Goal: Task Accomplishment & Management: Complete application form

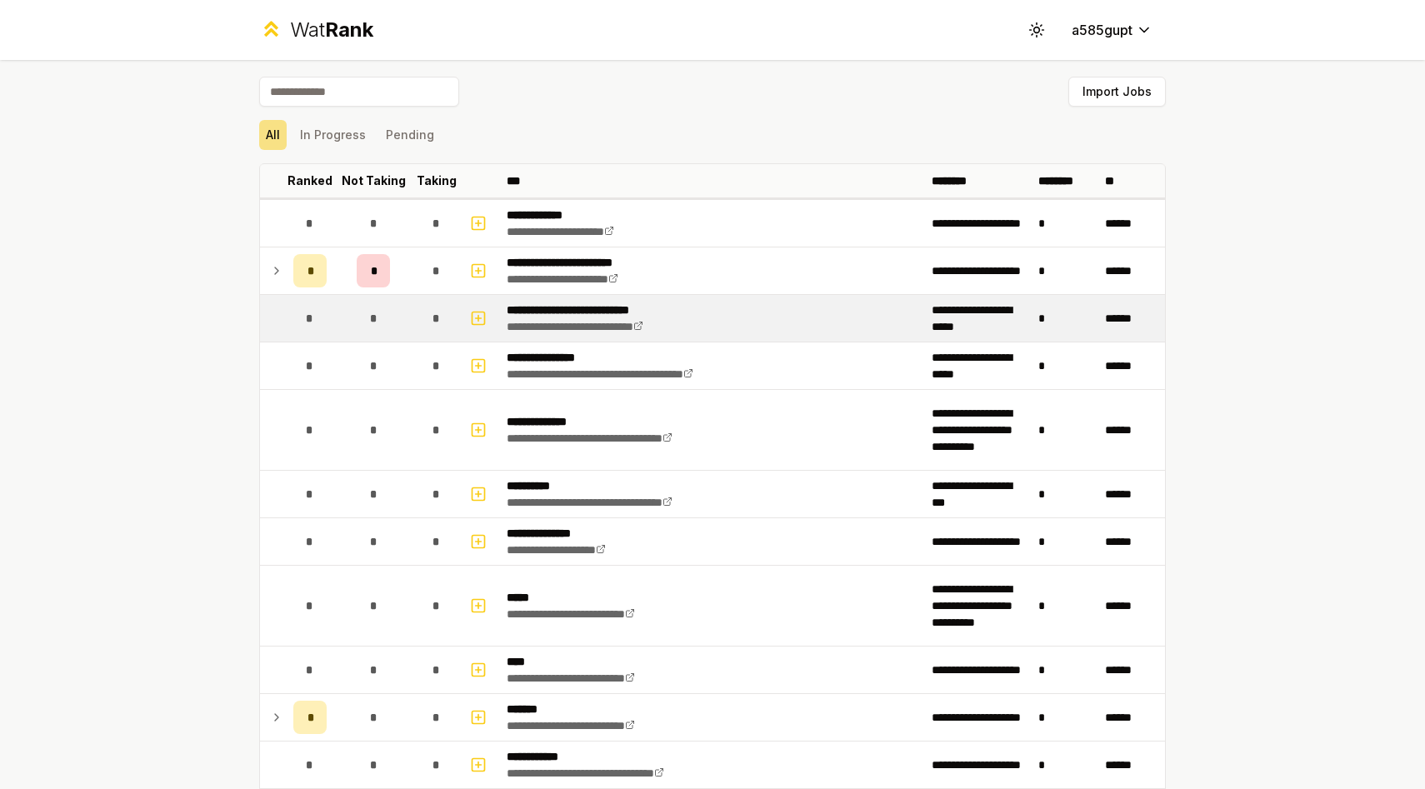
click at [283, 323] on td at bounding box center [273, 318] width 27 height 47
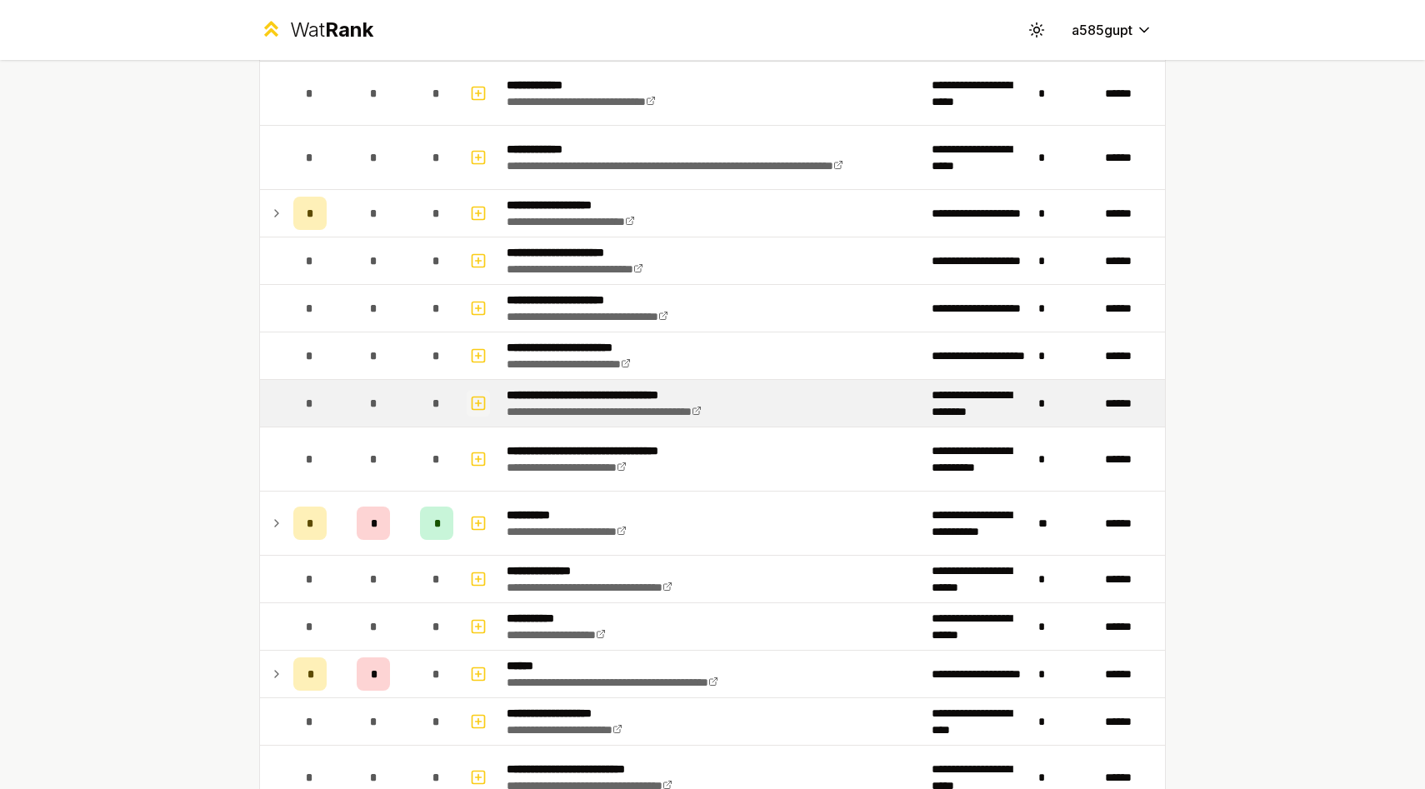
click at [478, 405] on icon "button" at bounding box center [478, 403] width 17 height 20
select select
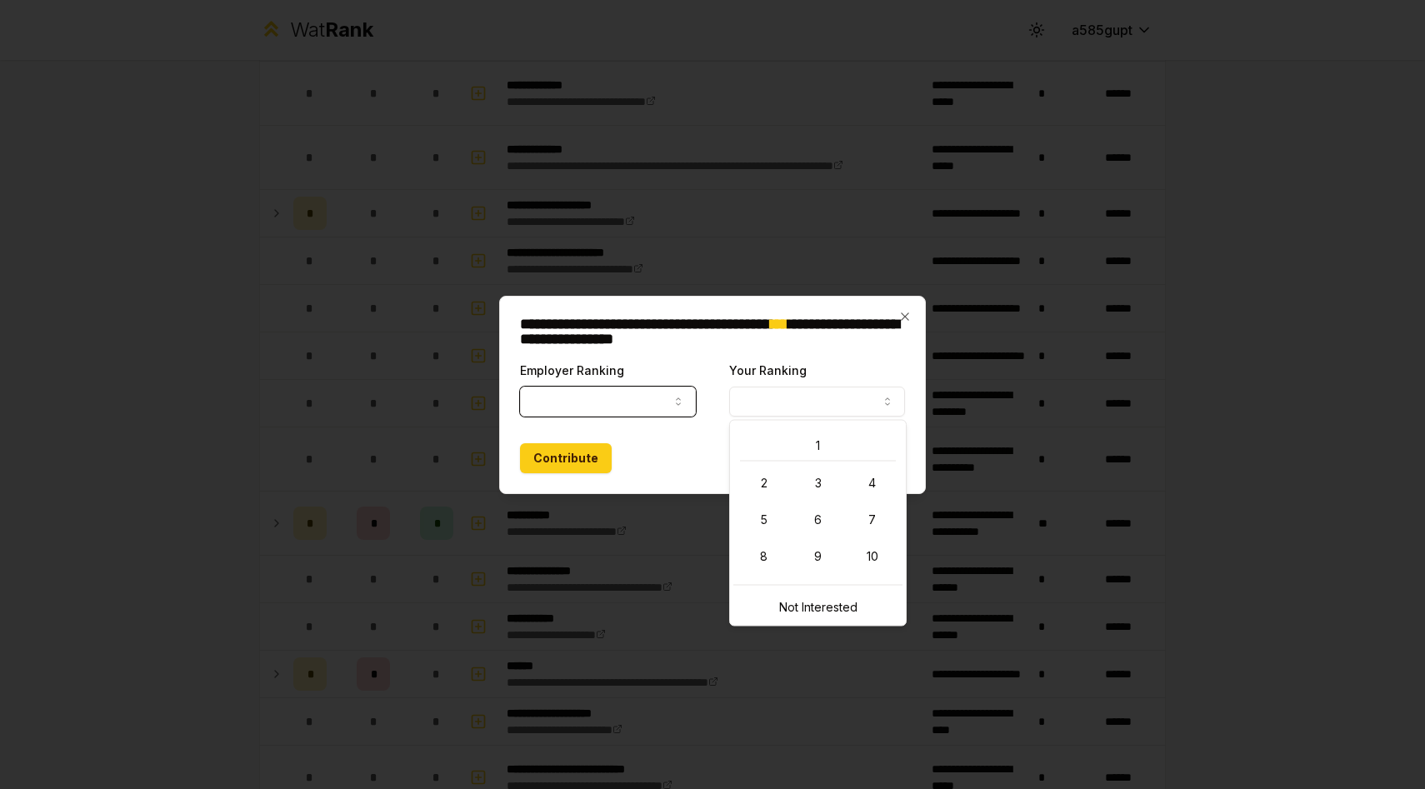
click at [764, 393] on button "Your Ranking" at bounding box center [817, 402] width 176 height 30
click at [623, 394] on button "Employer Ranking" at bounding box center [608, 402] width 176 height 30
click at [609, 406] on button "Employer Ranking" at bounding box center [608, 402] width 176 height 30
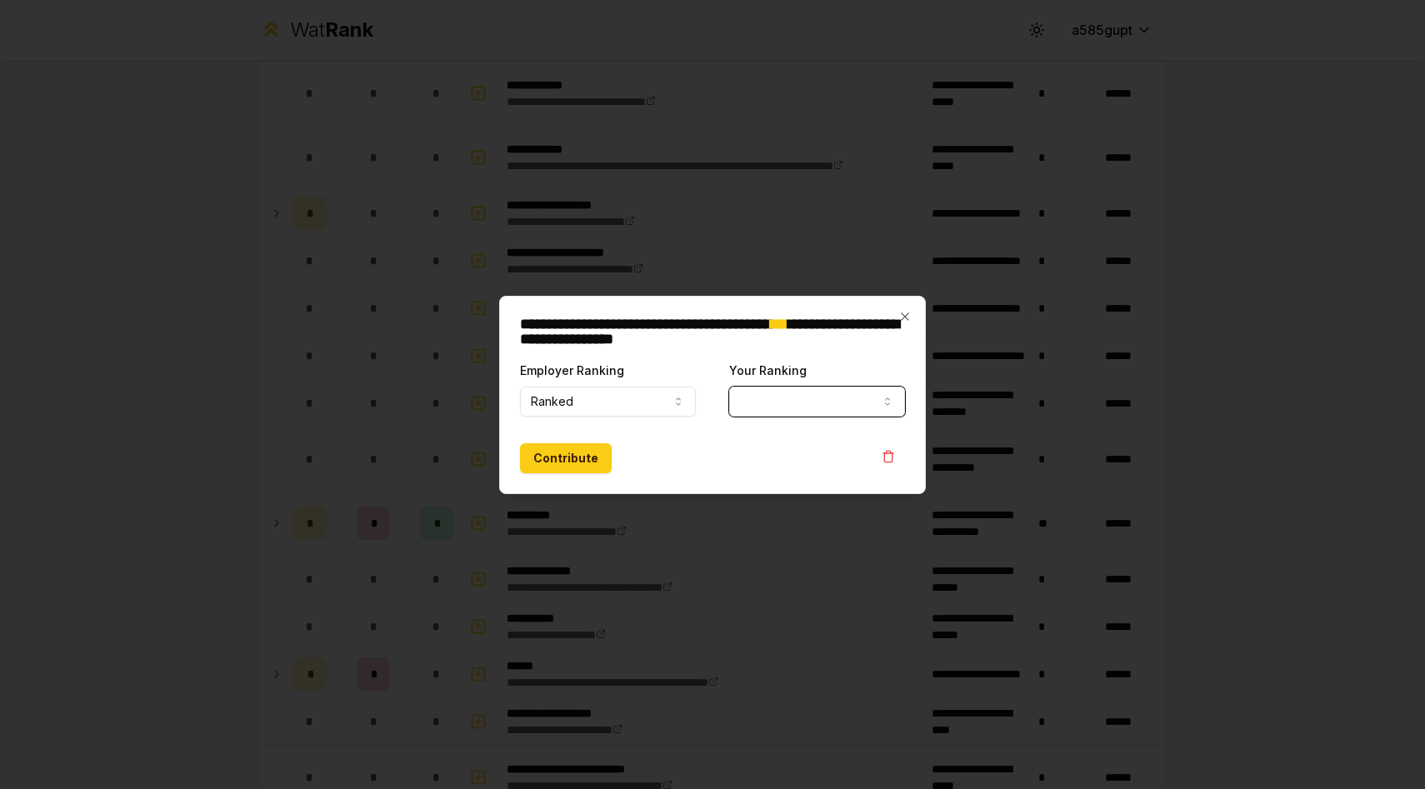
click at [753, 412] on button "Your Ranking" at bounding box center [817, 402] width 176 height 30
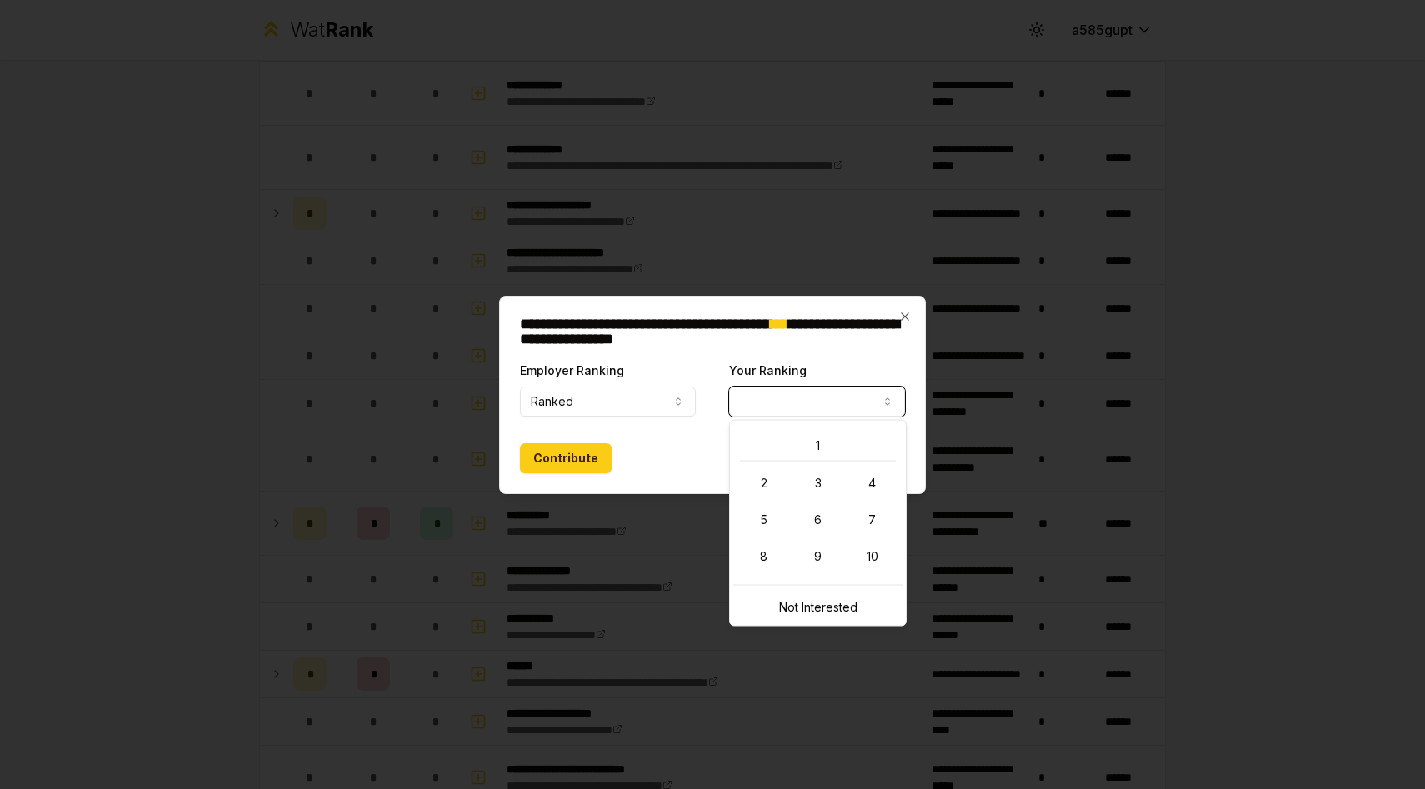
click at [794, 402] on button "Your Ranking" at bounding box center [817, 402] width 176 height 30
click at [628, 410] on button "Ranked" at bounding box center [608, 402] width 176 height 30
select select "*****"
click at [793, 426] on div "1 2 3 4 5 6 7 8 9 10" at bounding box center [817, 501] width 169 height 154
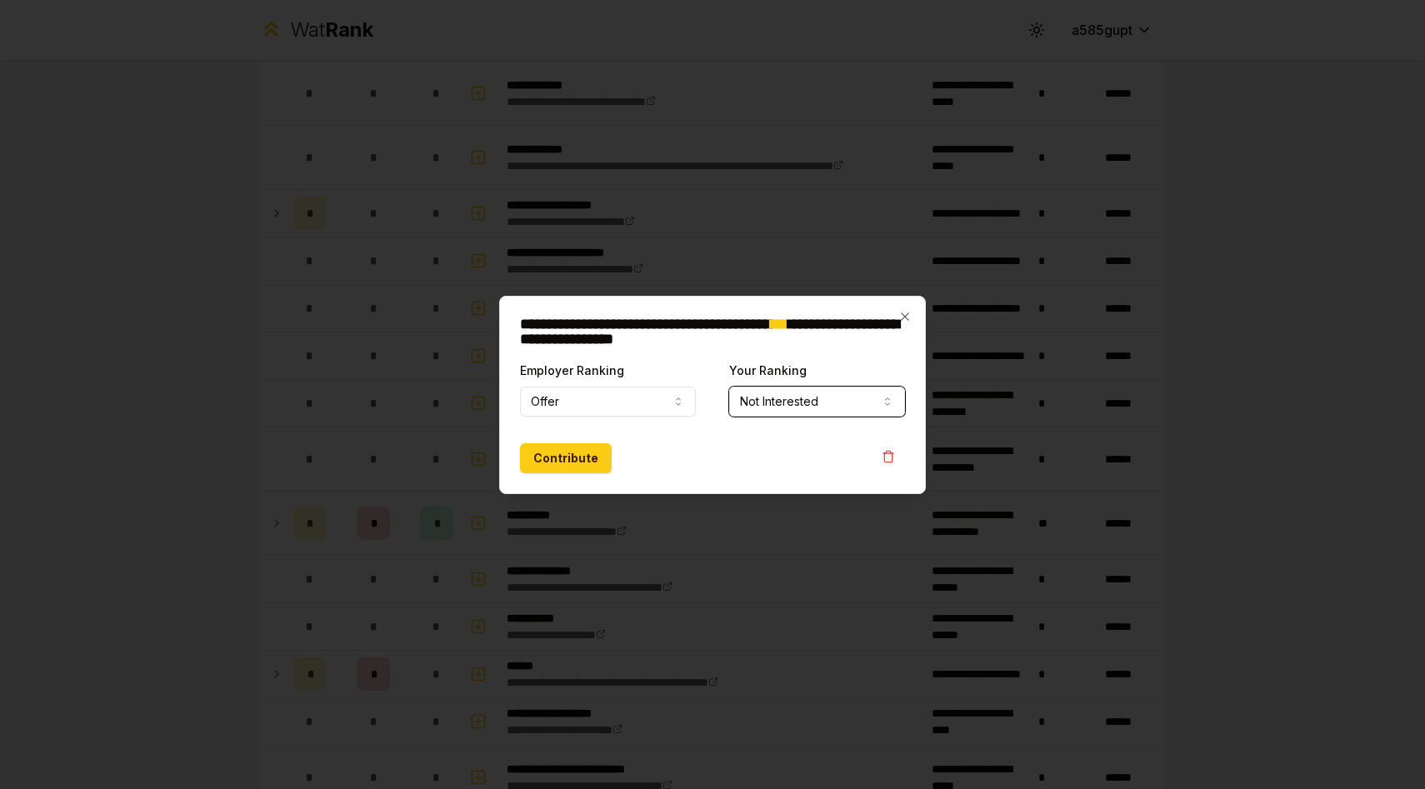
click at [796, 390] on button "Not Interested" at bounding box center [817, 402] width 176 height 30
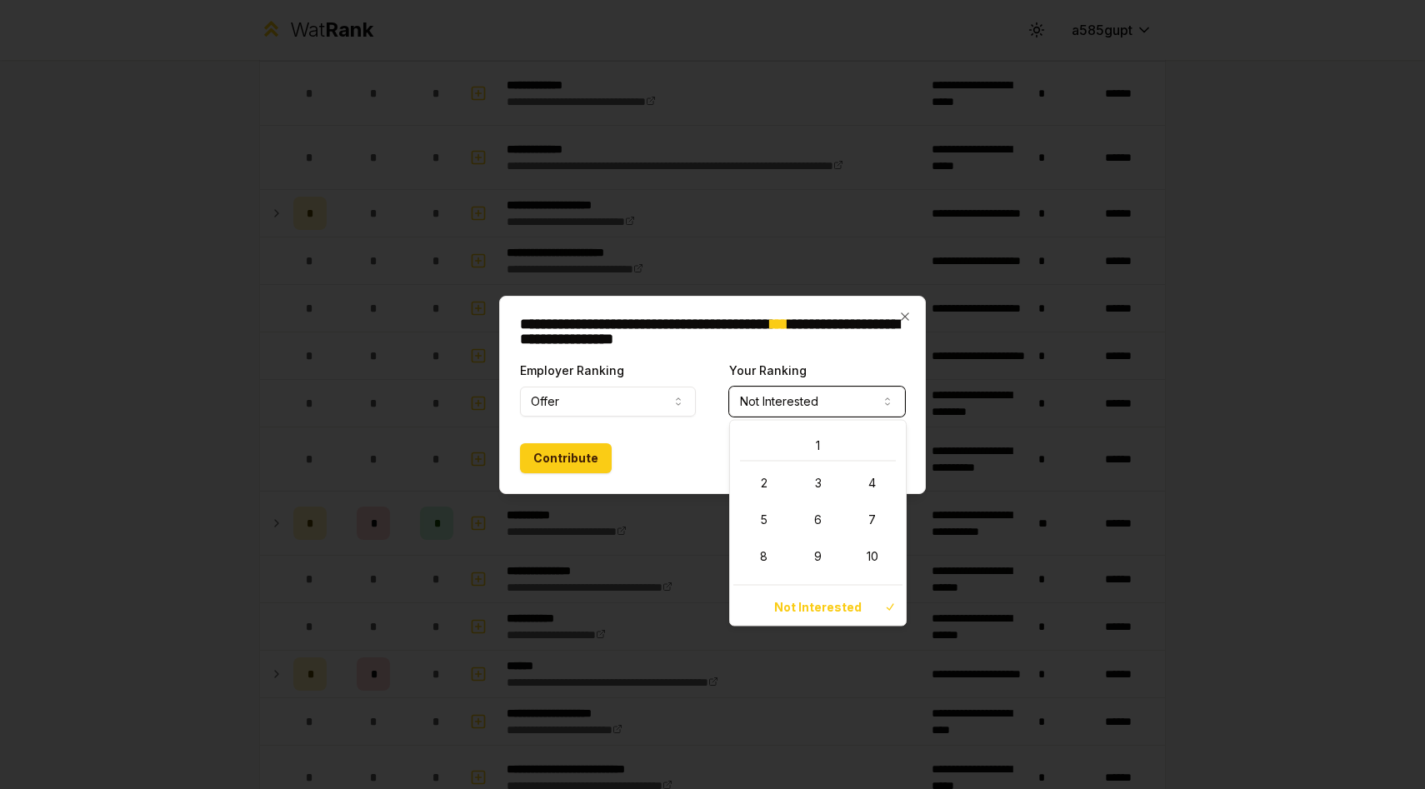
click at [791, 424] on div "1 2 3 4 5 6 7 8 9 10" at bounding box center [817, 501] width 169 height 154
select select "*"
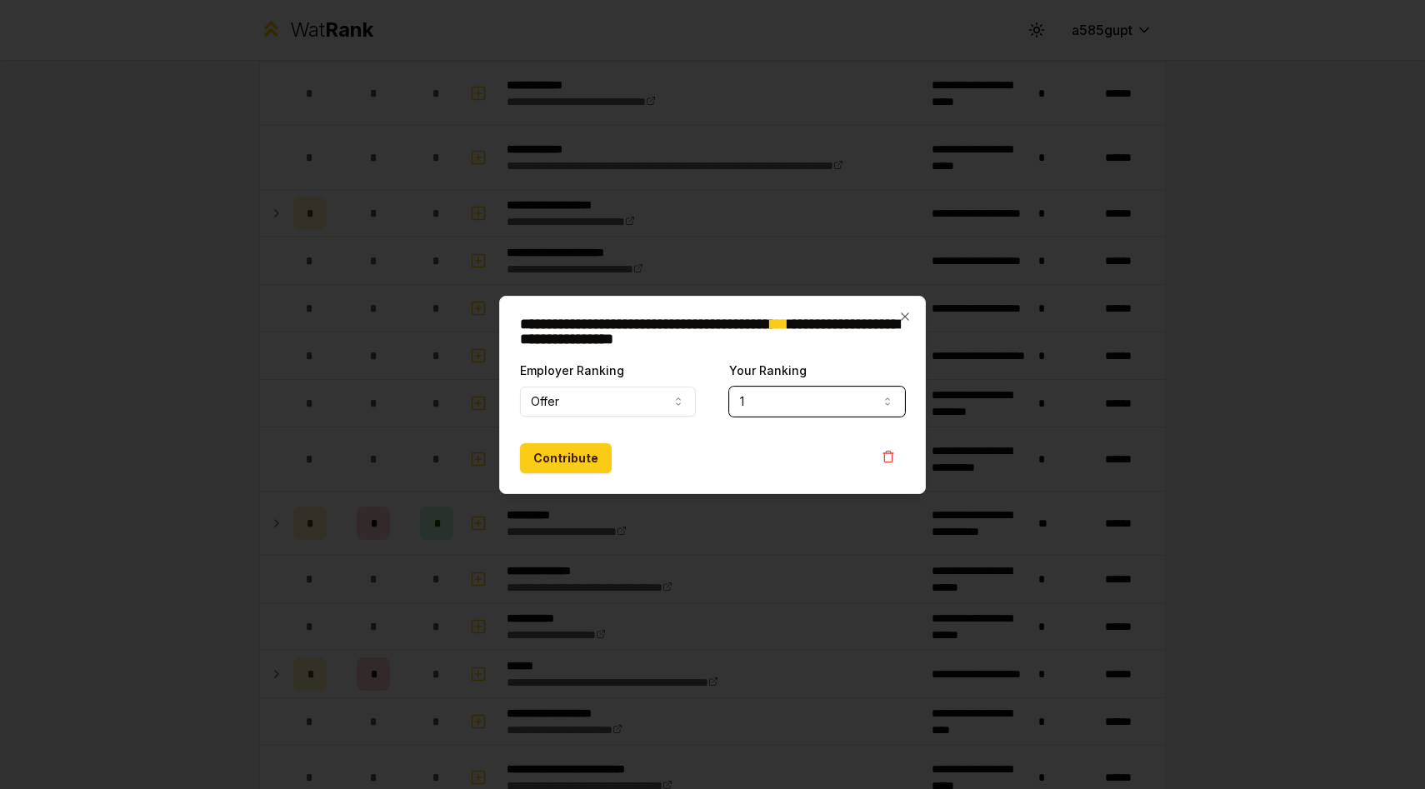
click at [673, 408] on button "Offer" at bounding box center [608, 402] width 176 height 30
click at [895, 460] on button "button" at bounding box center [888, 456] width 33 height 27
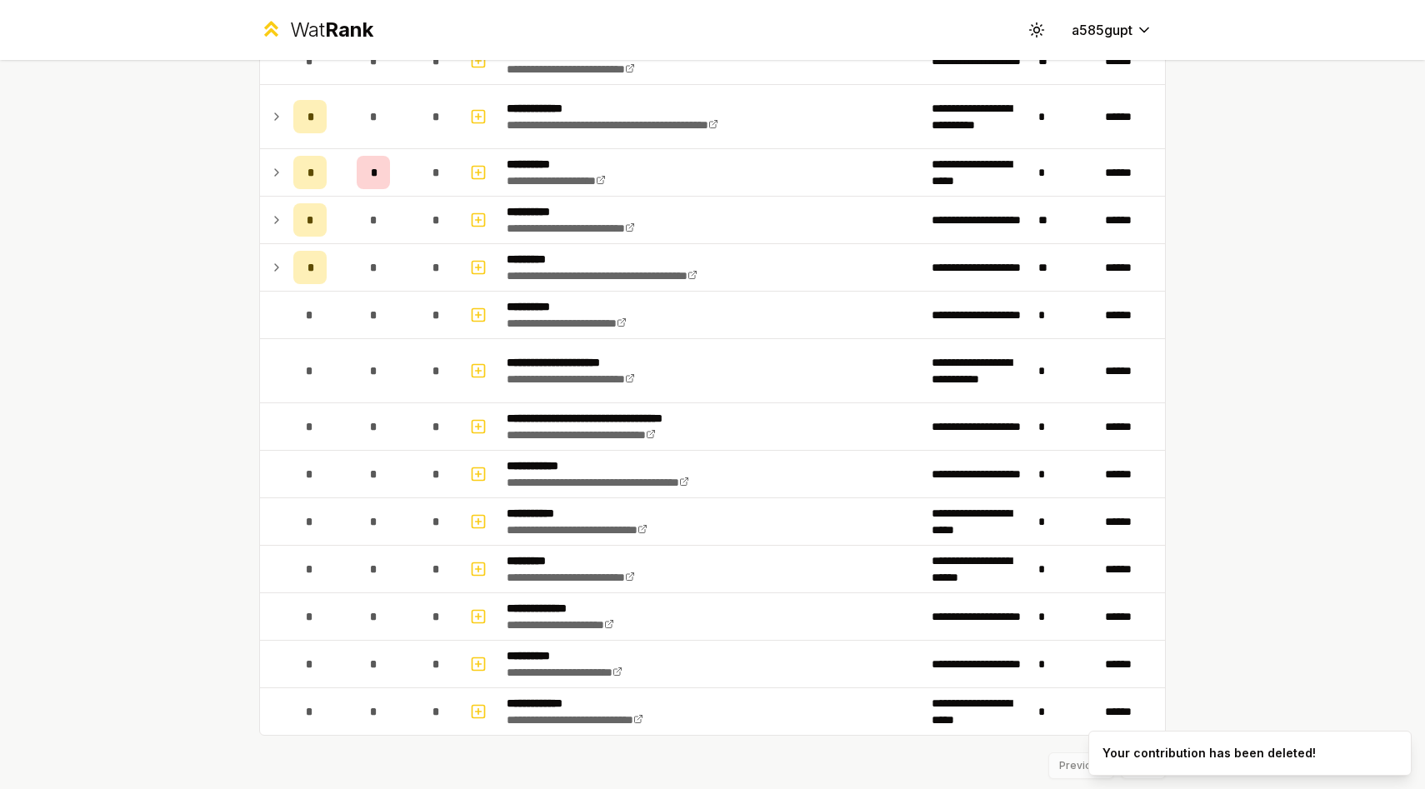
scroll to position [3330, 0]
